Goal: Task Accomplishment & Management: Use online tool/utility

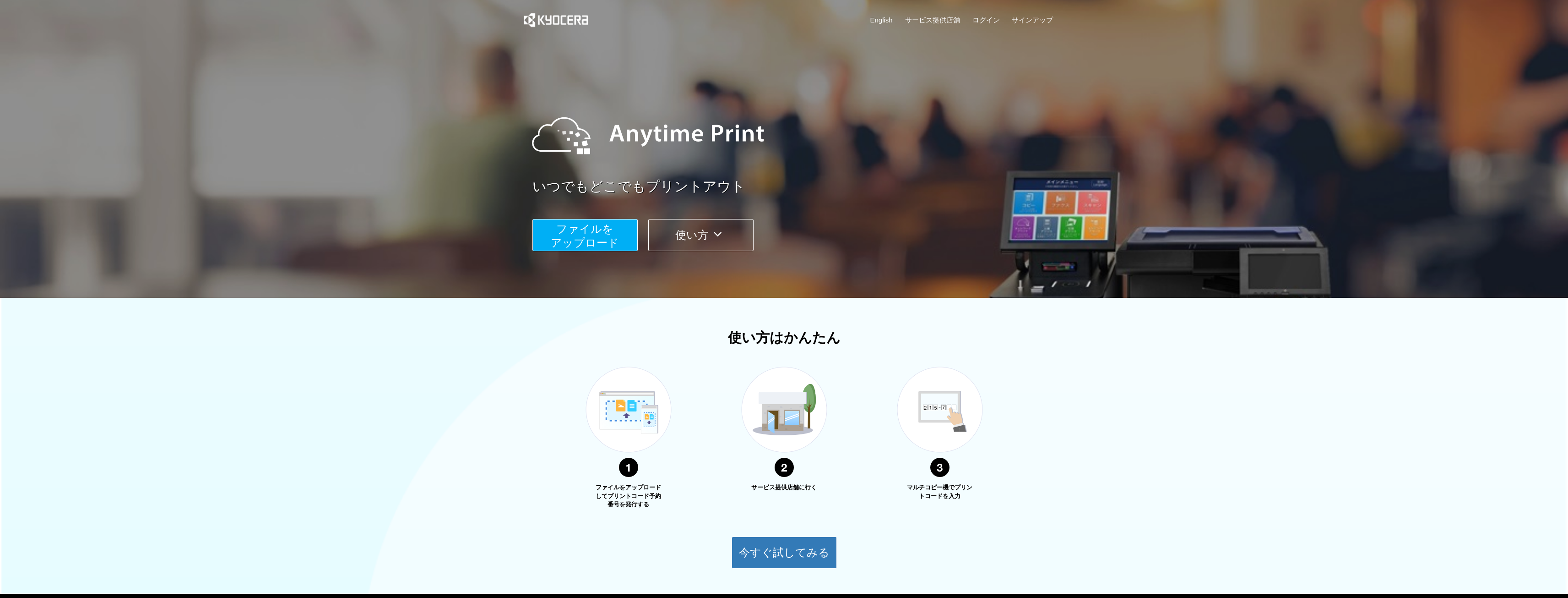
click at [718, 240] on icon at bounding box center [717, 234] width 18 height 14
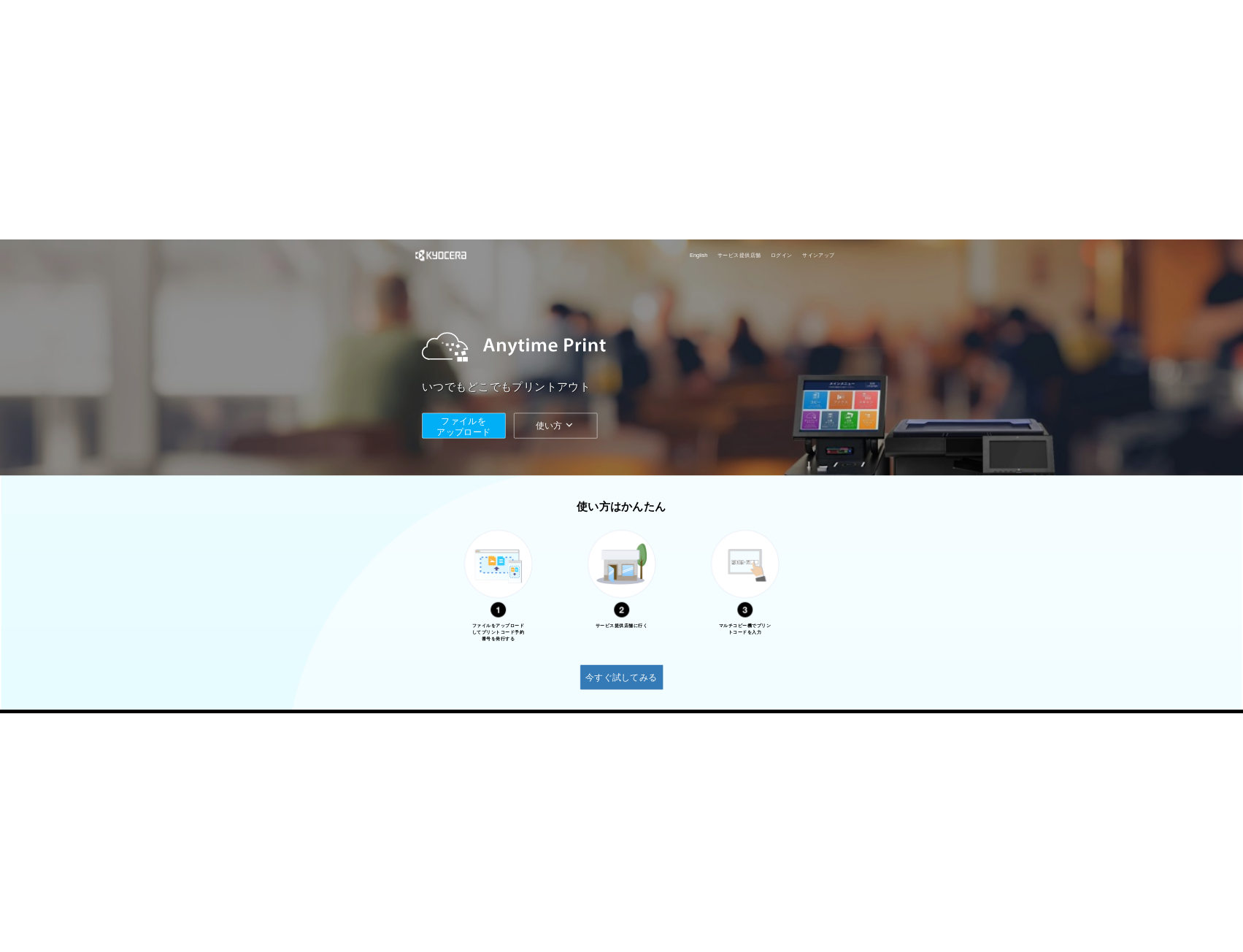
scroll to position [84, 0]
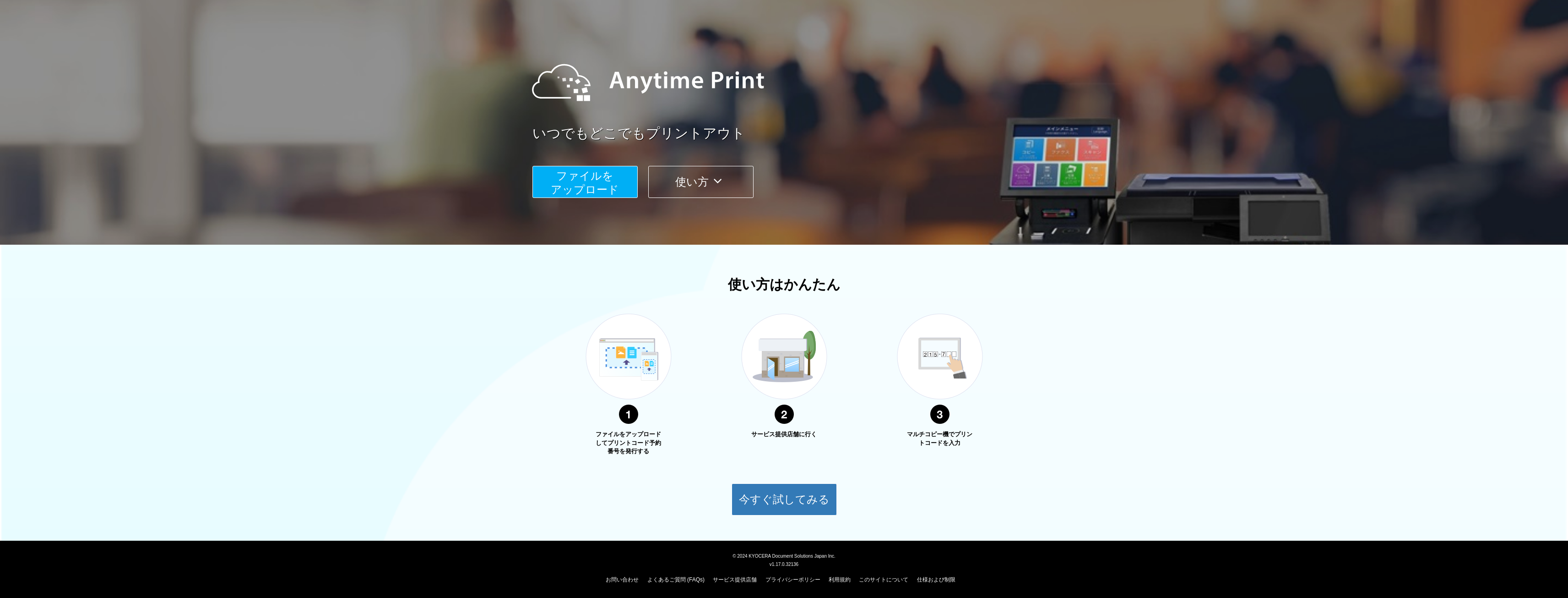
click at [1068, 165] on div at bounding box center [784, 96] width 1568 height 298
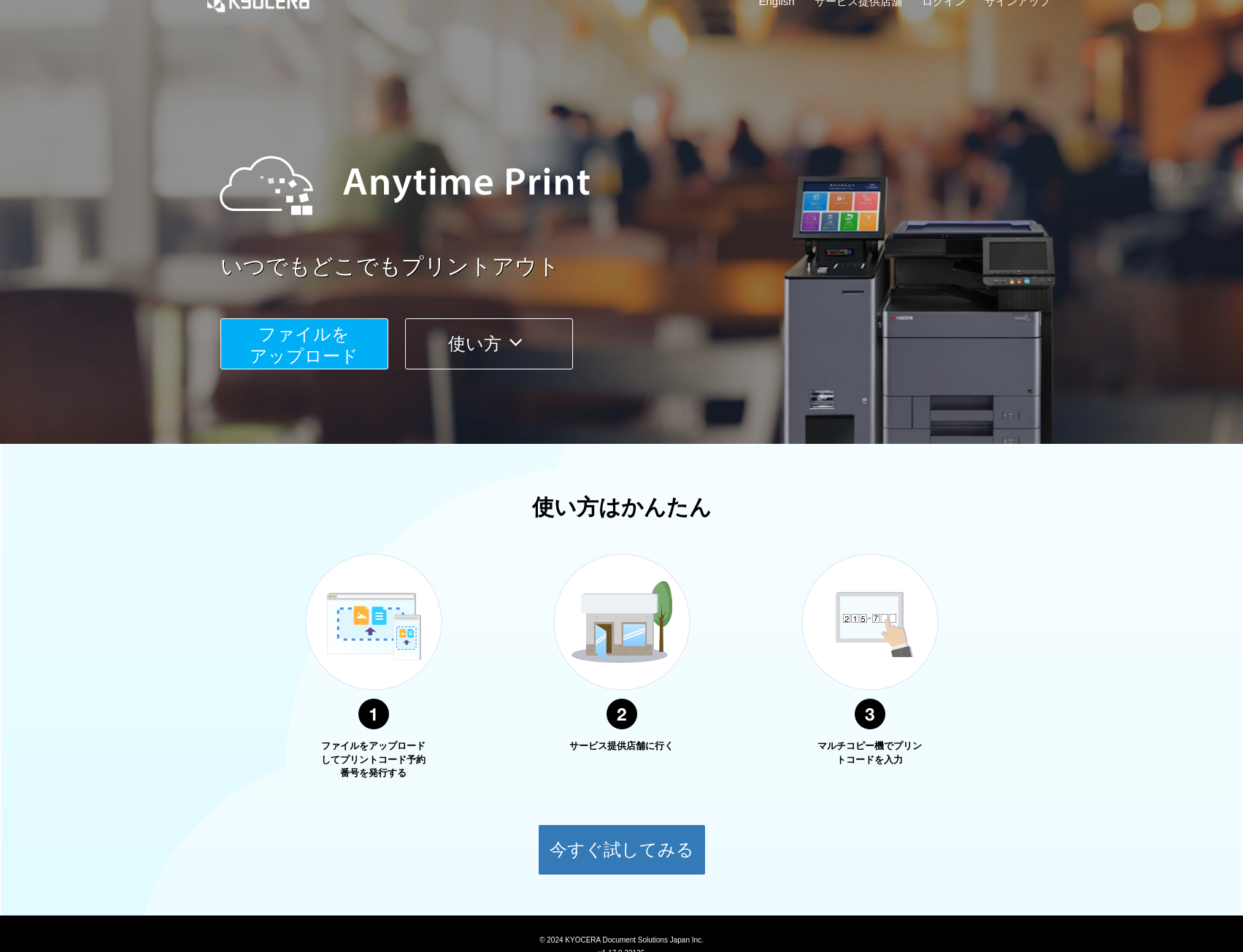
scroll to position [0, 0]
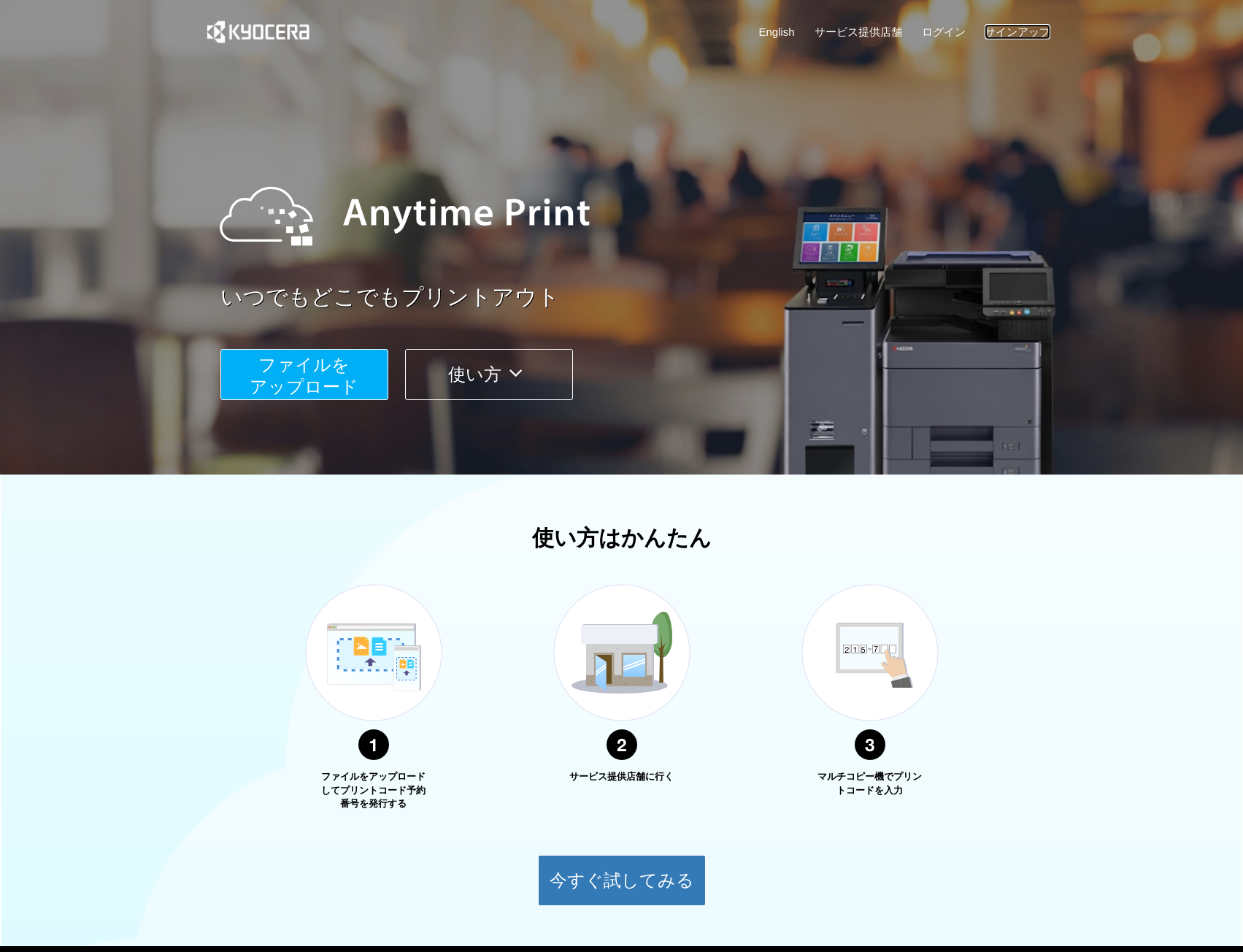
click at [1029, 28] on link "サインアップ" at bounding box center [1018, 32] width 66 height 16
click at [938, 28] on link "ログイン" at bounding box center [943, 32] width 44 height 16
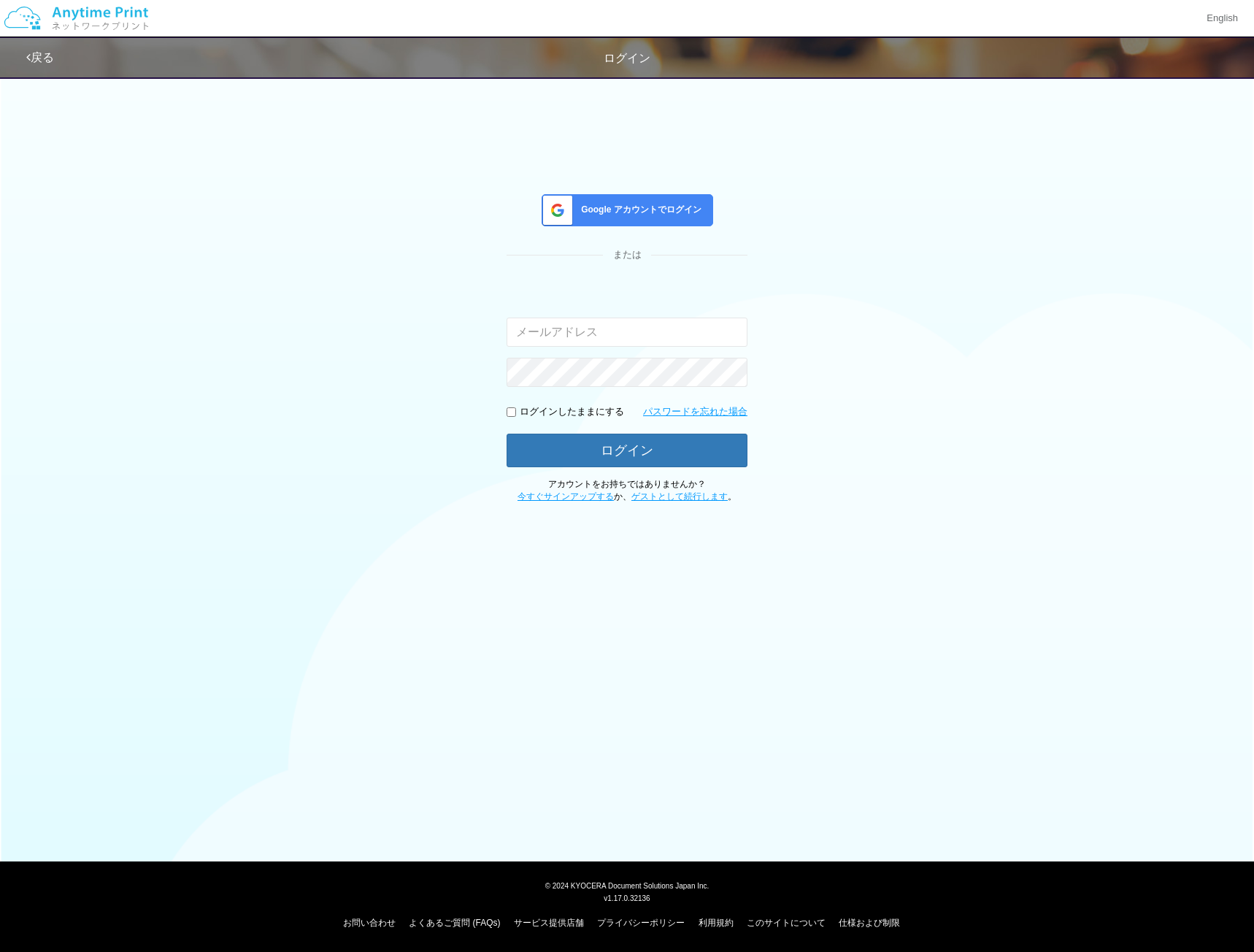
click at [640, 211] on span "Google アカウントでログイン" at bounding box center [639, 210] width 126 height 13
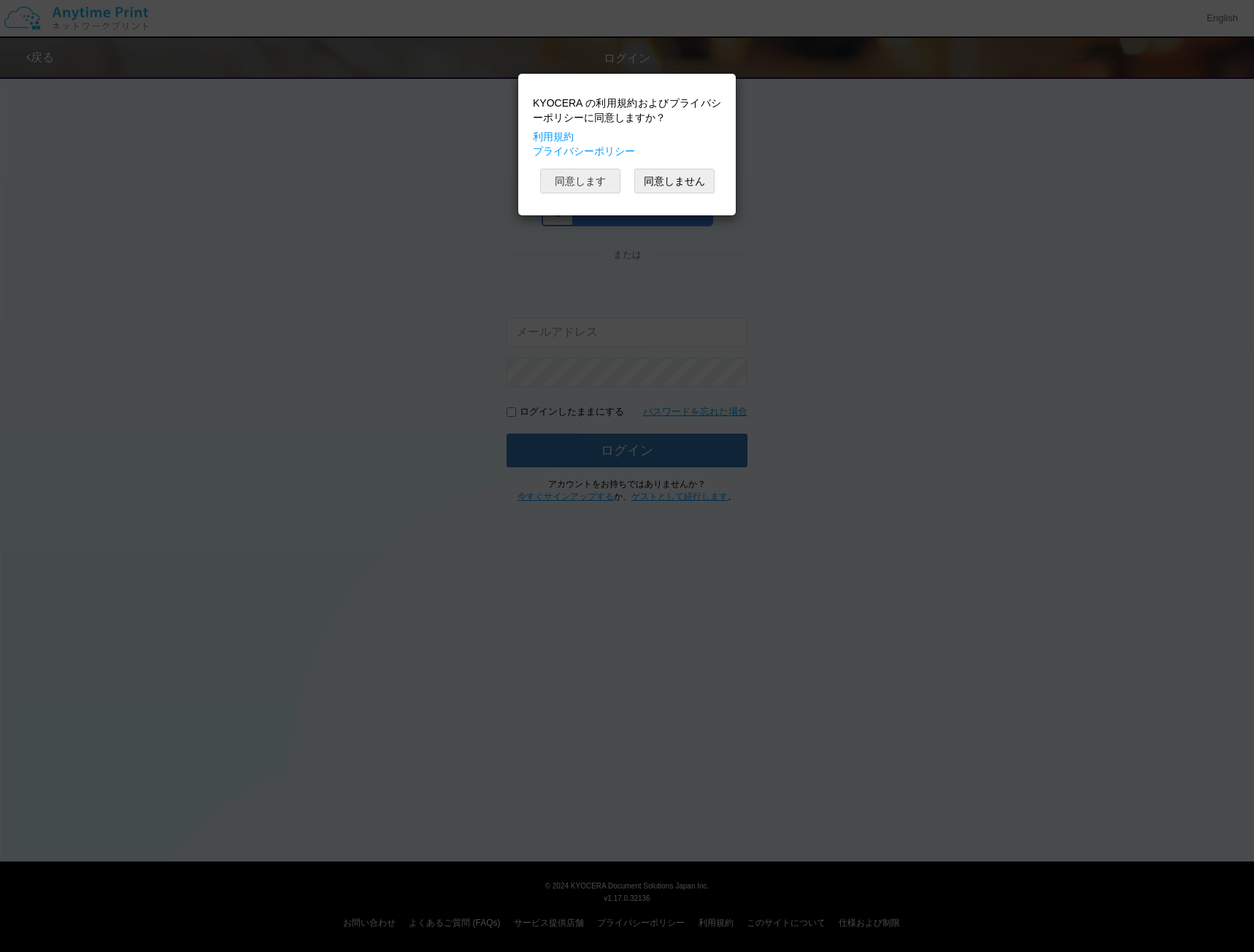
click at [596, 181] on button "同意します" at bounding box center [580, 181] width 81 height 25
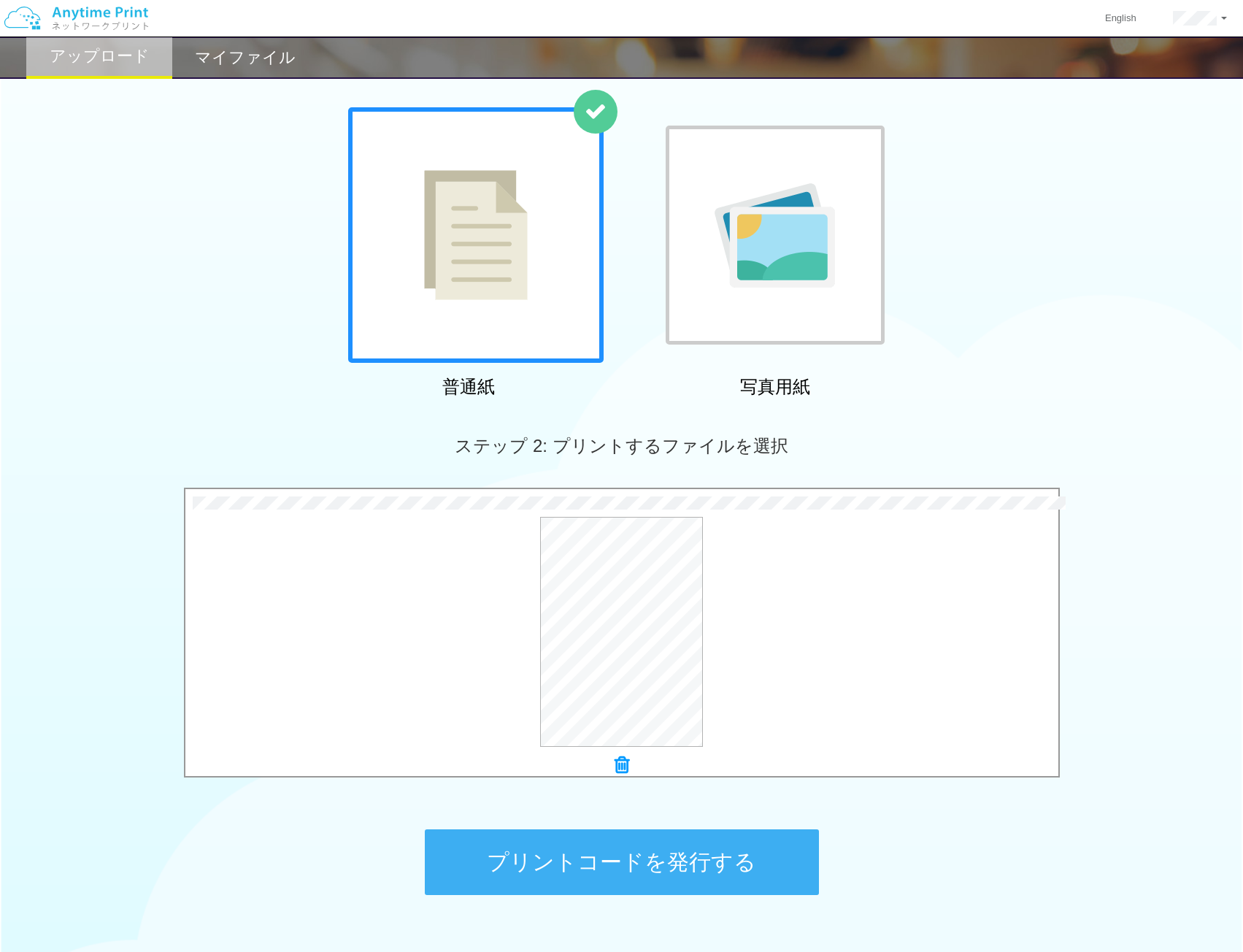
scroll to position [158, 0]
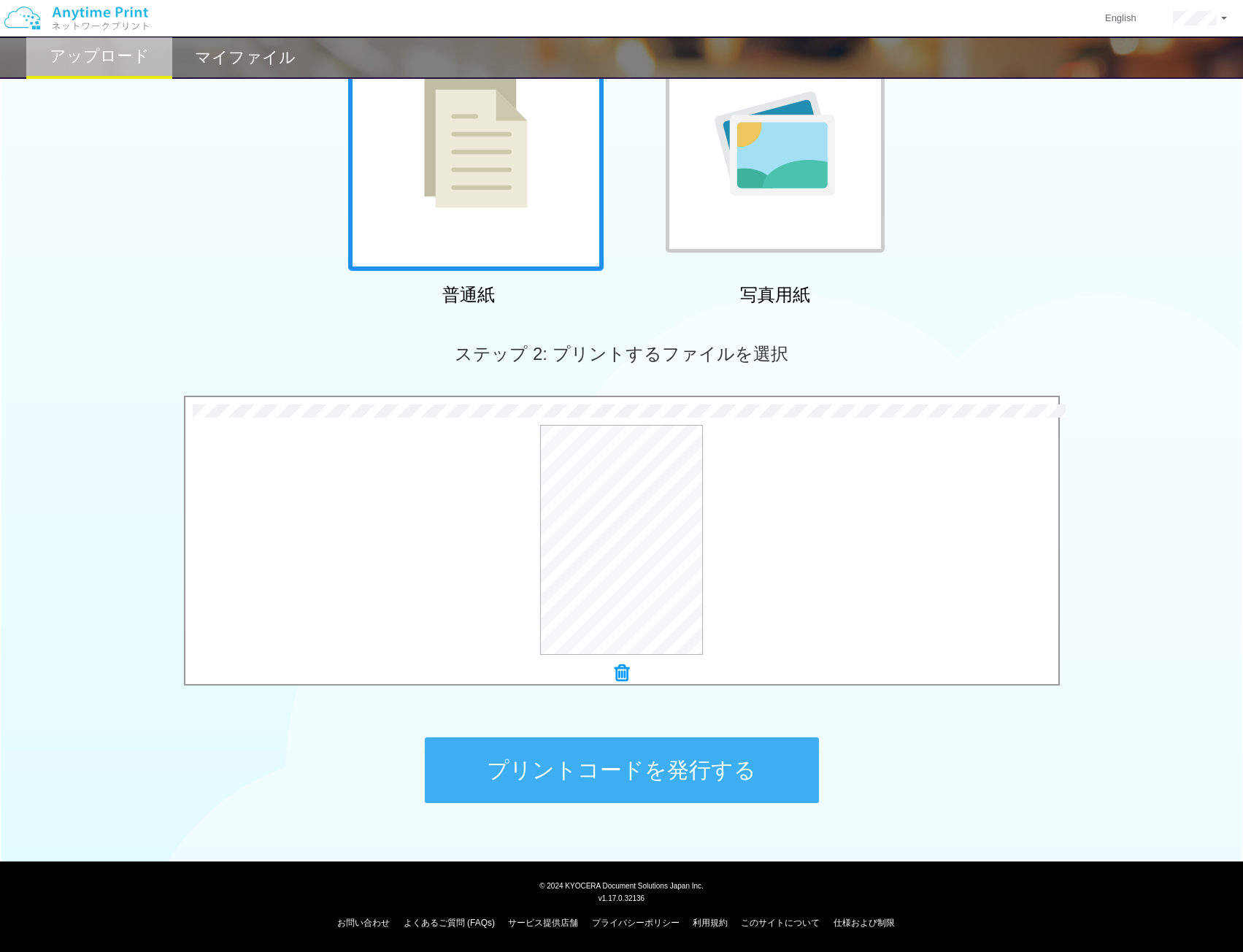
click at [736, 752] on button "プリントコードを発行する" at bounding box center [622, 771] width 394 height 66
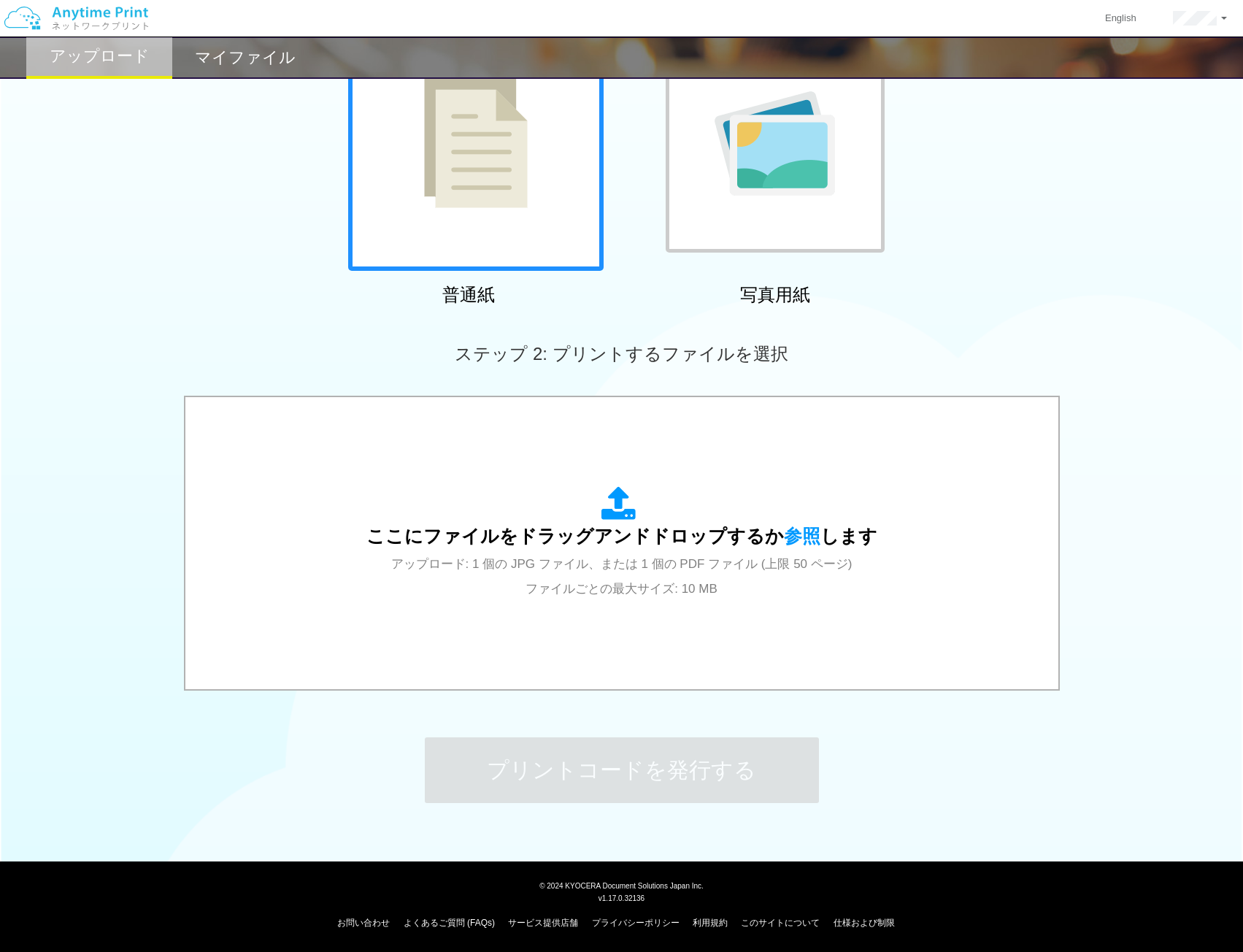
scroll to position [0, 0]
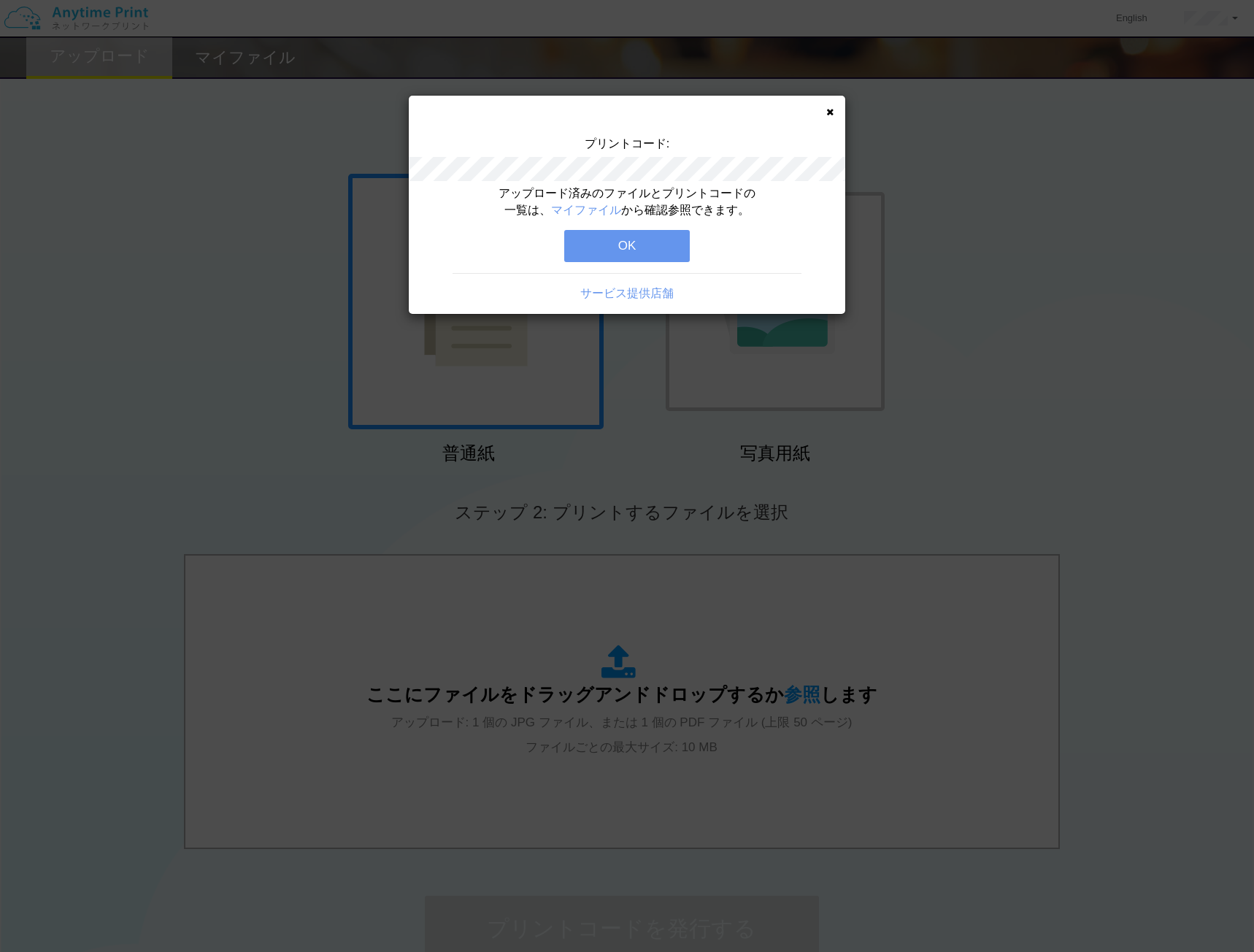
click at [635, 245] on button "OK" at bounding box center [626, 246] width 125 height 32
